Goal: Task Accomplishment & Management: Use online tool/utility

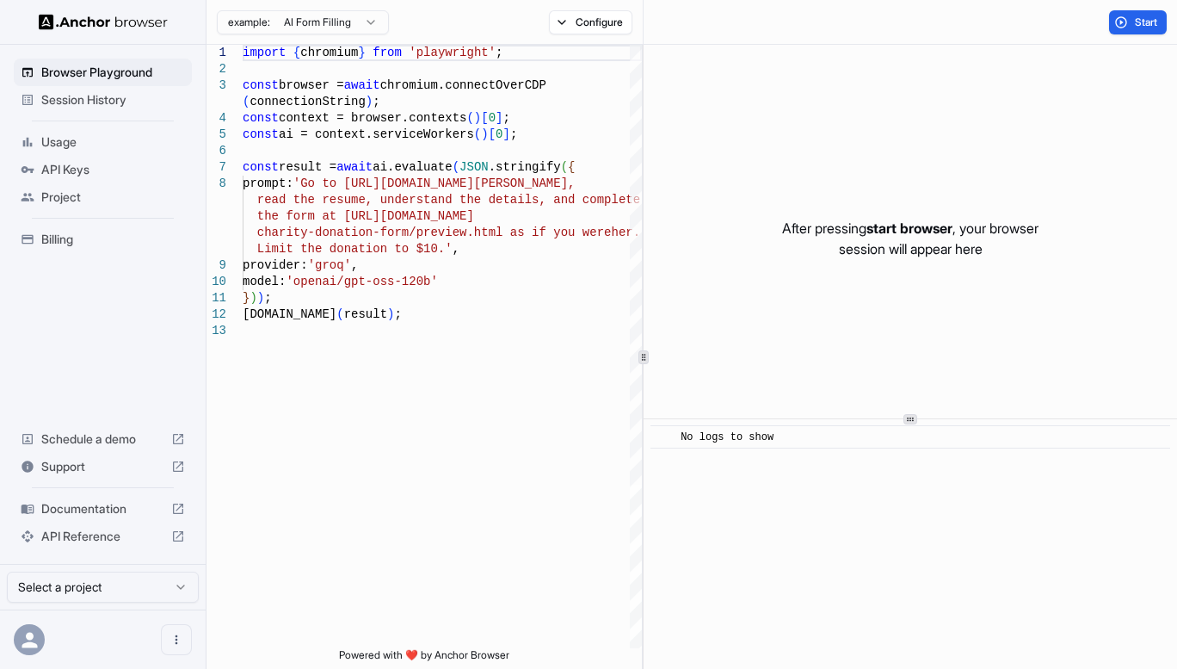
click at [936, 488] on div "​ No logs to show" at bounding box center [911, 544] width 534 height 250
click at [883, 426] on div "​ No logs to show" at bounding box center [911, 436] width 520 height 23
click at [884, 350] on div "After pressing start browser , your browser session will appear here" at bounding box center [911, 238] width 534 height 387
